Goal: Find specific page/section: Find specific page/section

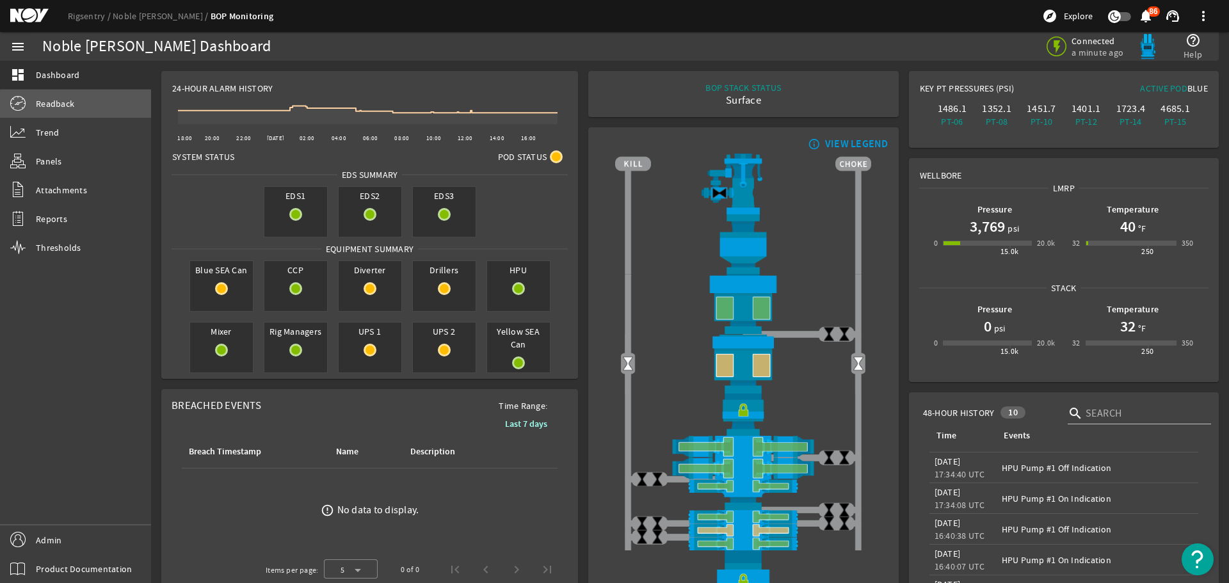
click at [99, 113] on link "Readback" at bounding box center [75, 104] width 151 height 28
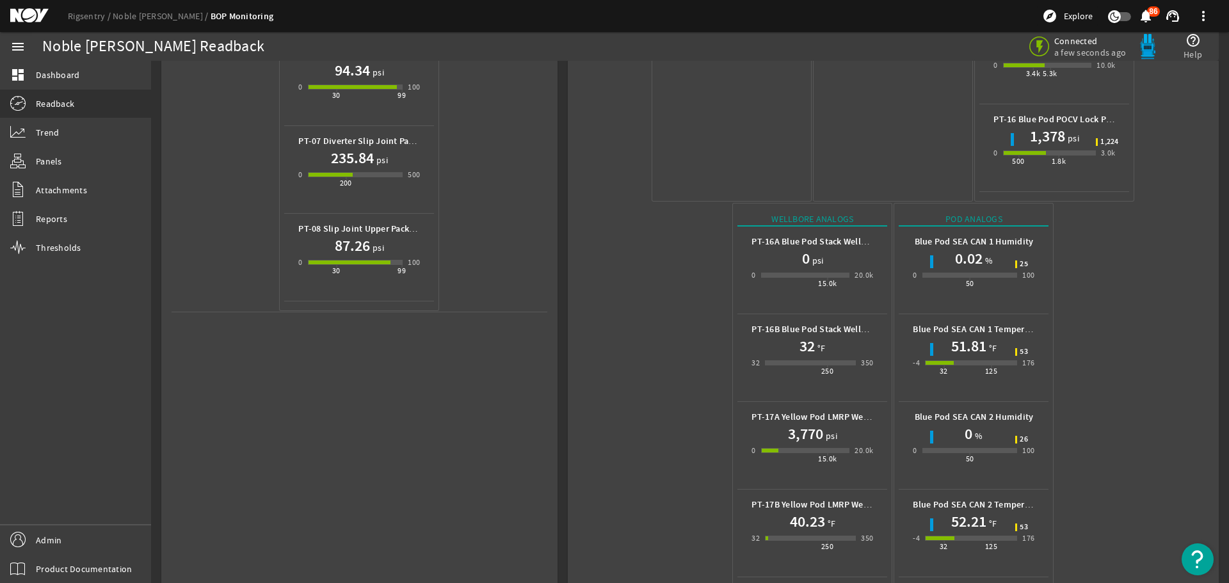
scroll to position [570, 0]
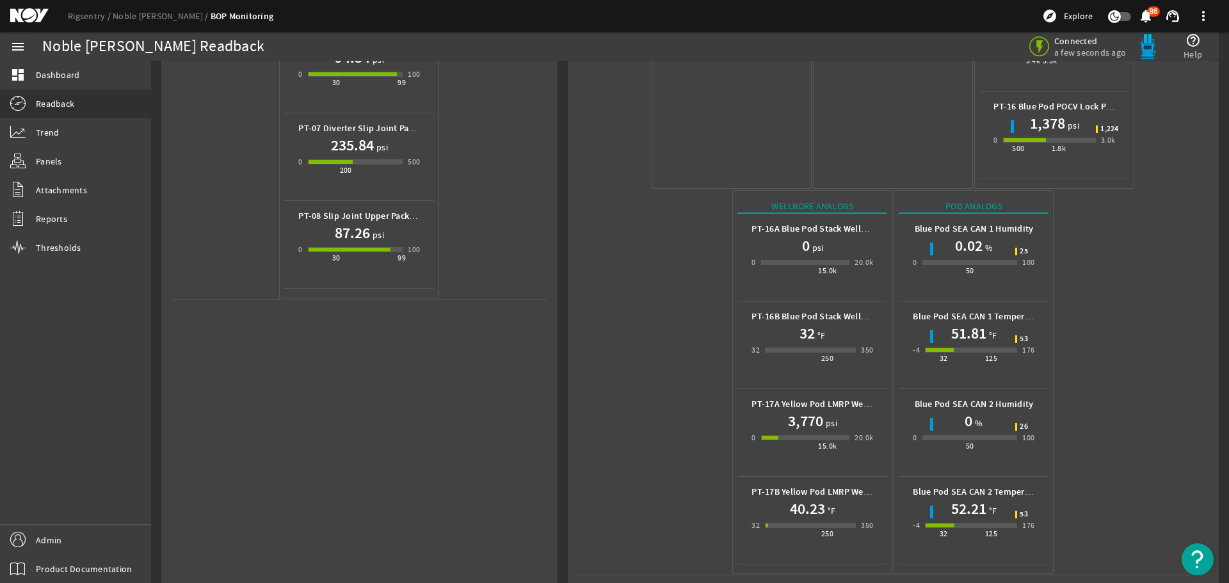
click at [21, 19] on mat-icon at bounding box center [39, 15] width 58 height 15
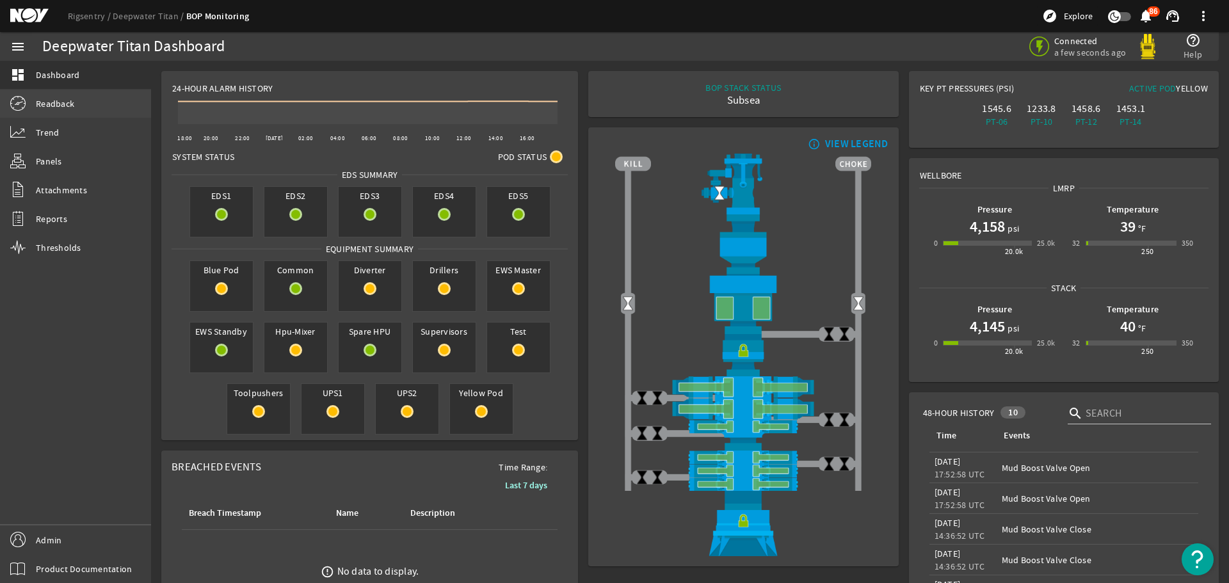
click at [74, 104] on link "Readback" at bounding box center [75, 104] width 151 height 28
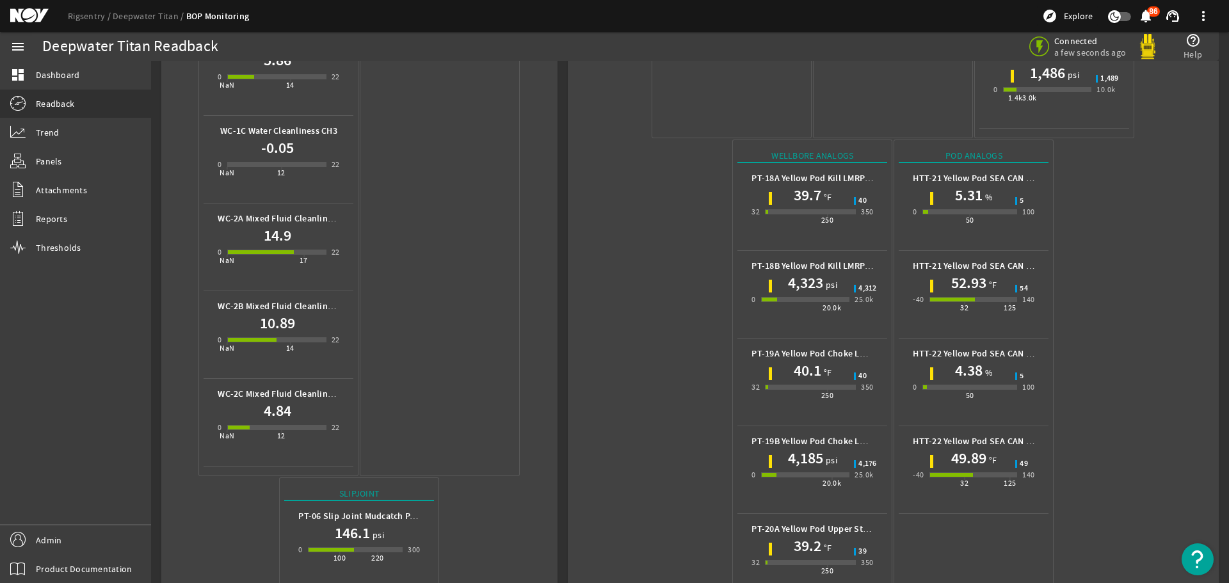
scroll to position [896, 0]
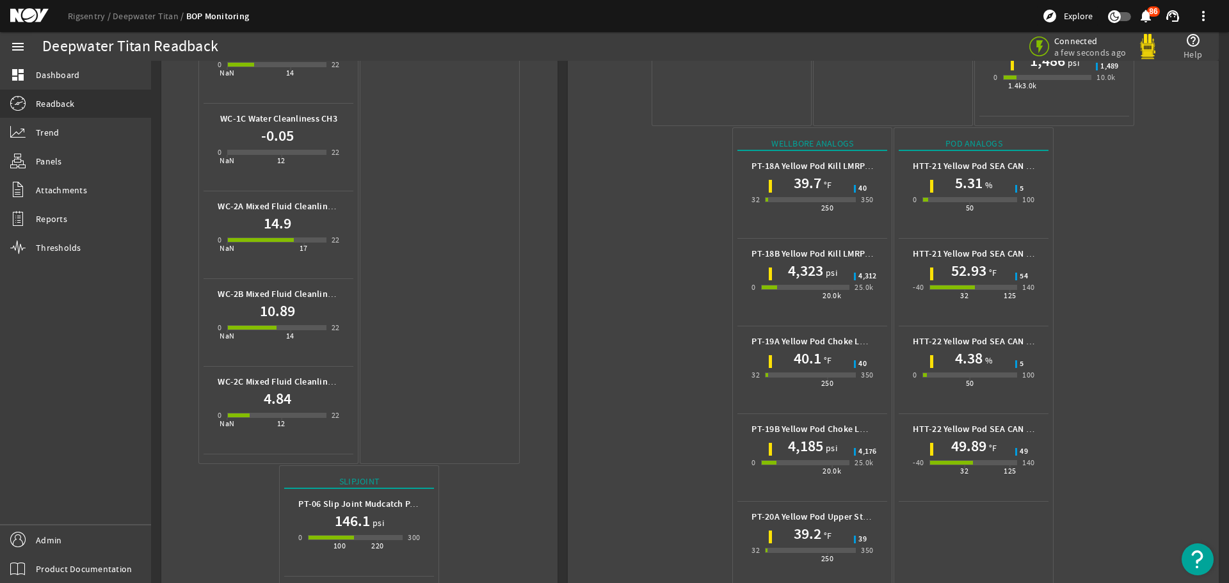
click at [18, 12] on mat-icon at bounding box center [39, 15] width 58 height 15
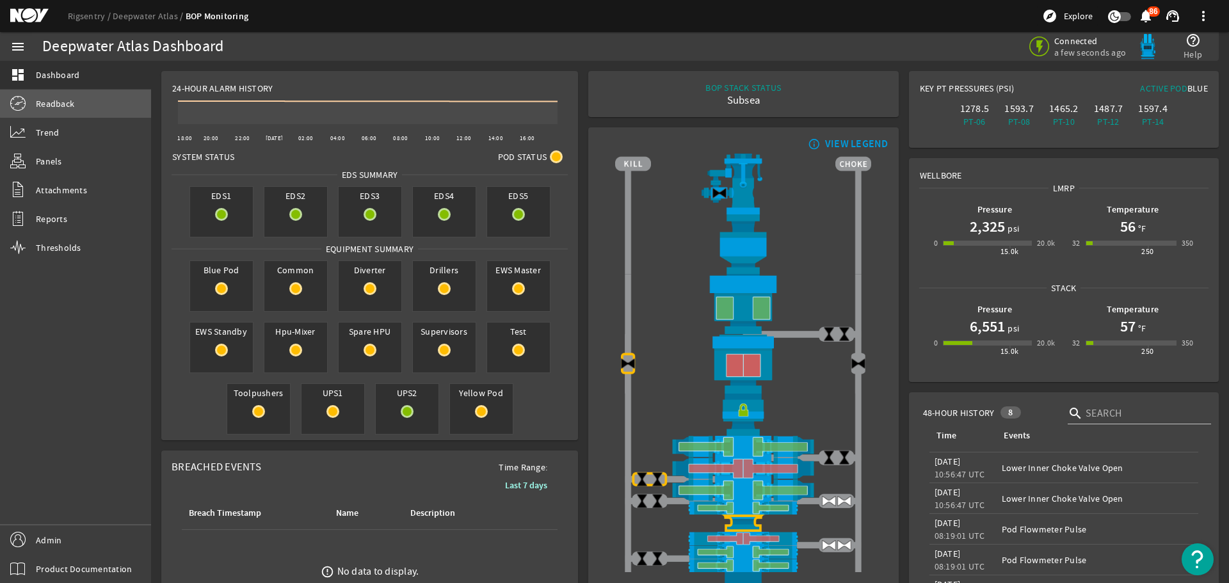
click at [77, 104] on link "Readback" at bounding box center [75, 104] width 151 height 28
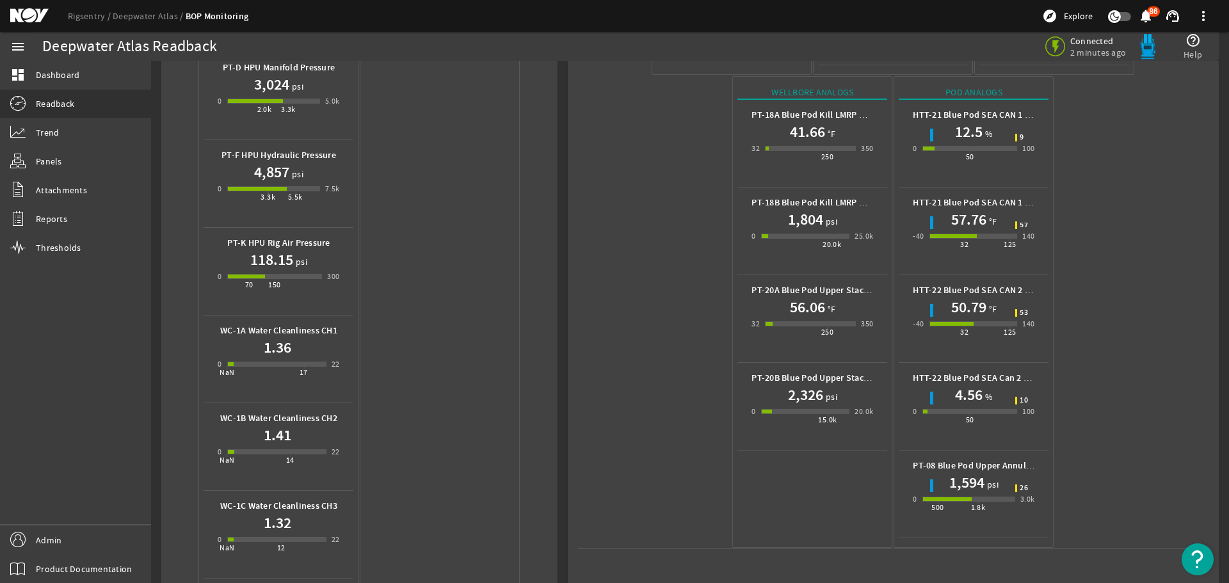
scroll to position [512, 0]
click at [27, 12] on mat-icon at bounding box center [39, 15] width 58 height 15
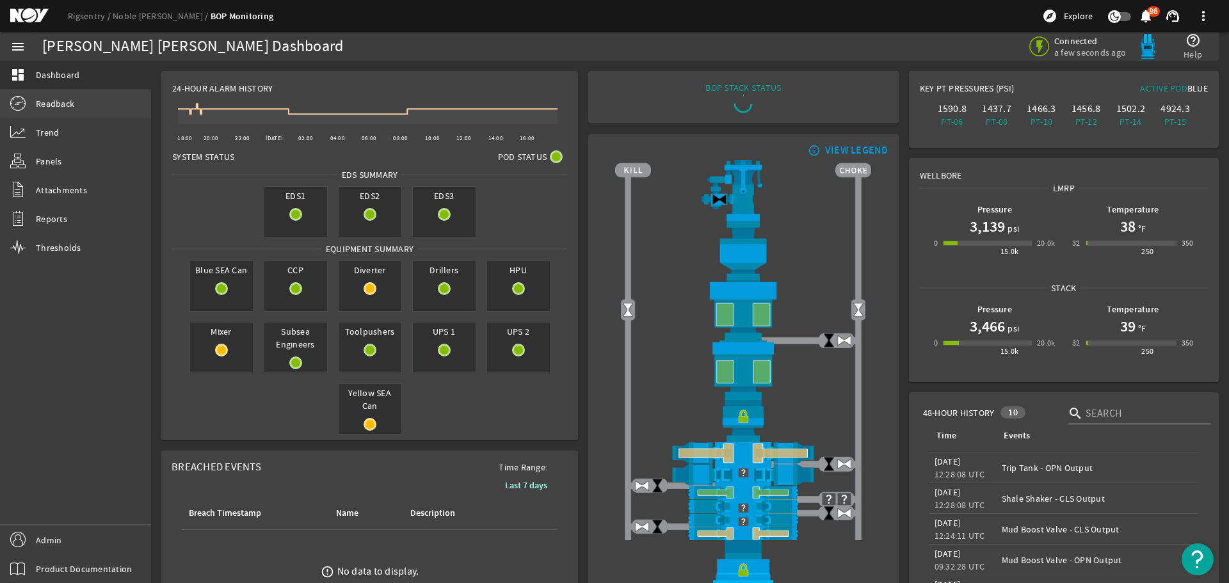
drag, startPoint x: 65, startPoint y: 106, endPoint x: 92, endPoint y: 105, distance: 27.5
click at [65, 106] on span "Readback" at bounding box center [55, 103] width 38 height 13
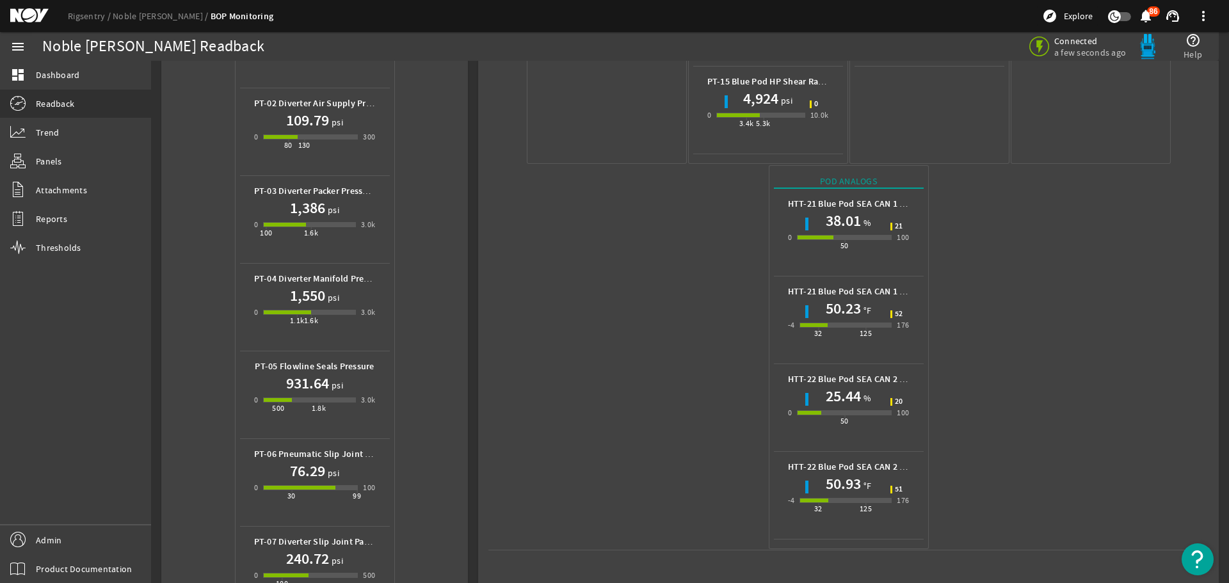
scroll to position [512, 0]
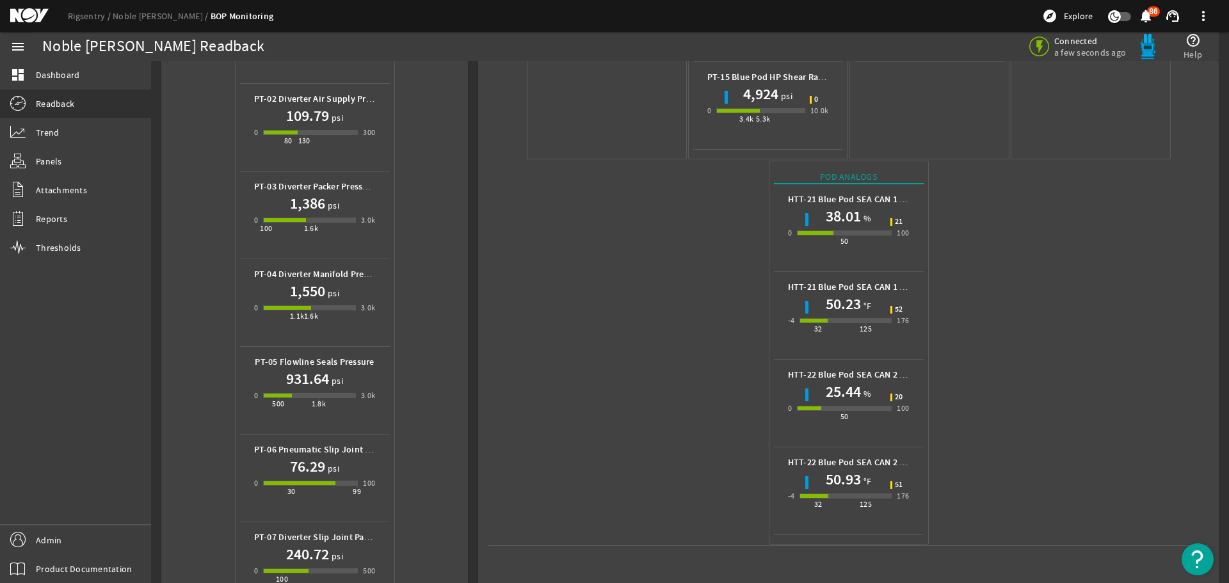
click at [35, 20] on mat-icon at bounding box center [39, 15] width 58 height 15
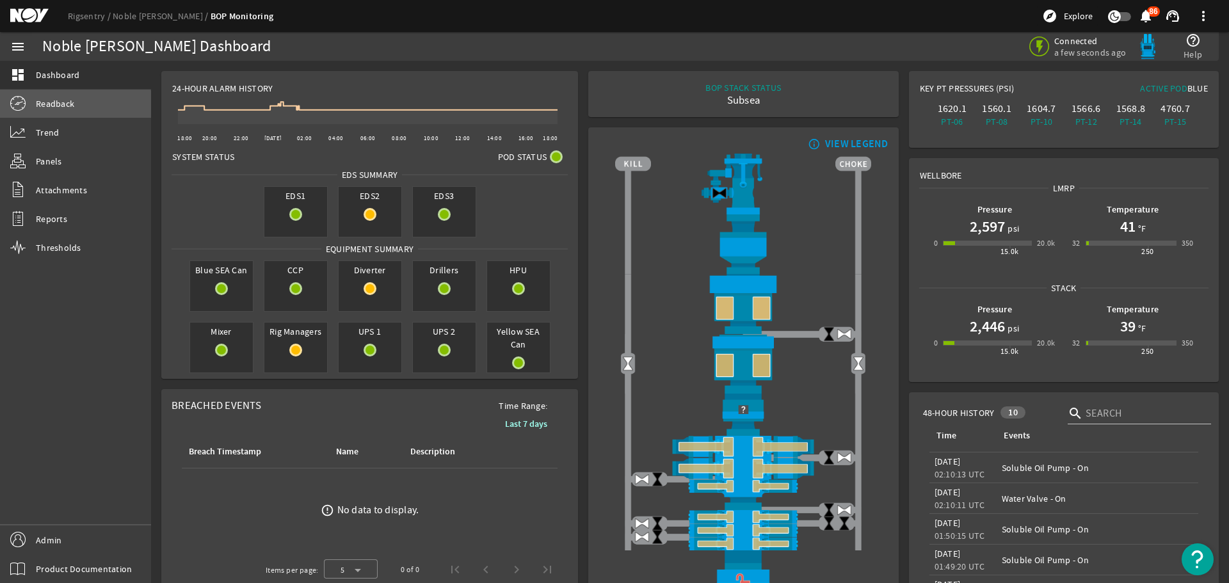
click at [75, 108] on link "Readback" at bounding box center [75, 104] width 151 height 28
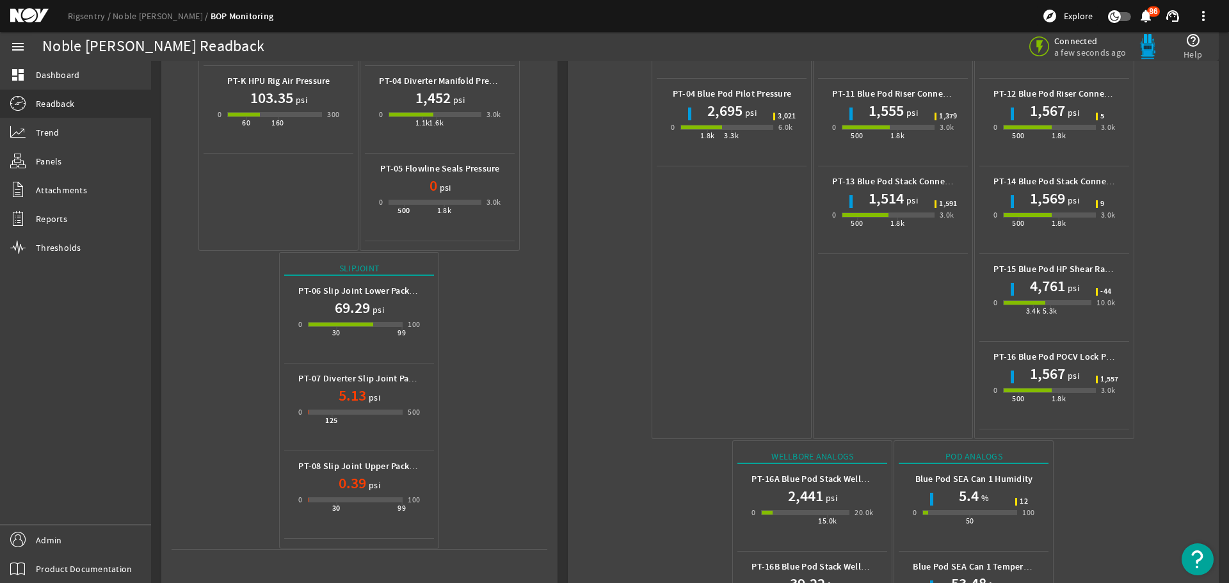
scroll to position [512, 0]
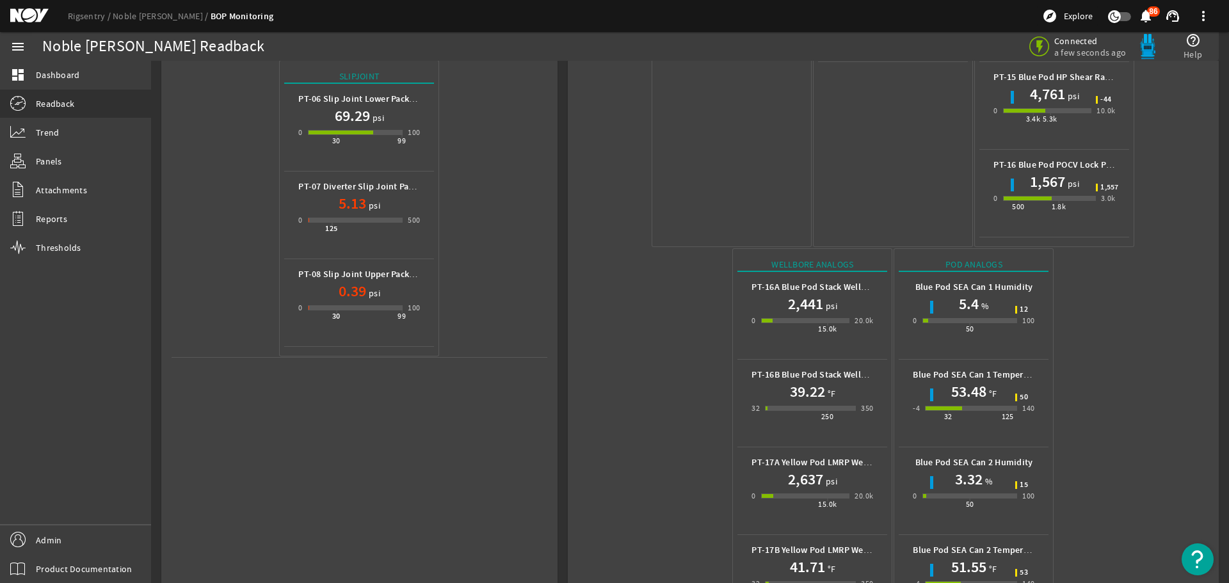
click at [29, 9] on mat-icon at bounding box center [39, 15] width 58 height 15
